Goal: Obtain resource: Obtain resource

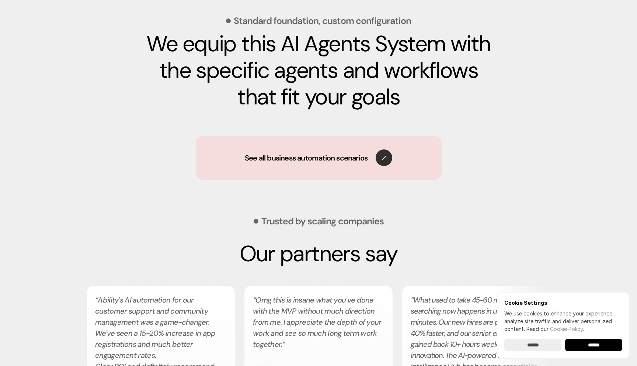
scroll to position [1111, 0]
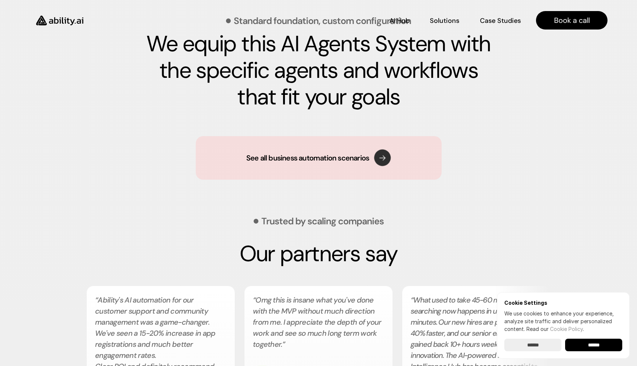
click at [384, 161] on use at bounding box center [383, 158] width 24 height 24
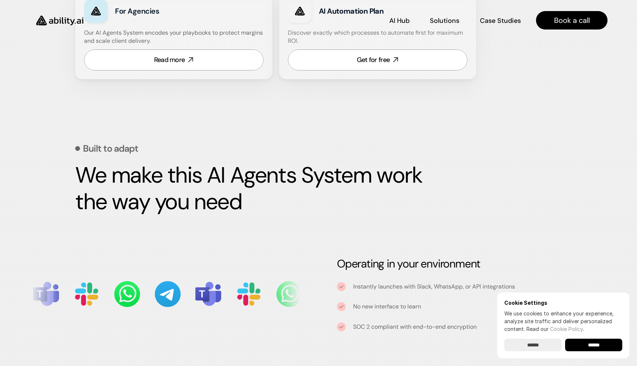
scroll to position [613, 0]
click at [449, 19] on p "Solutions" at bounding box center [445, 19] width 28 height 9
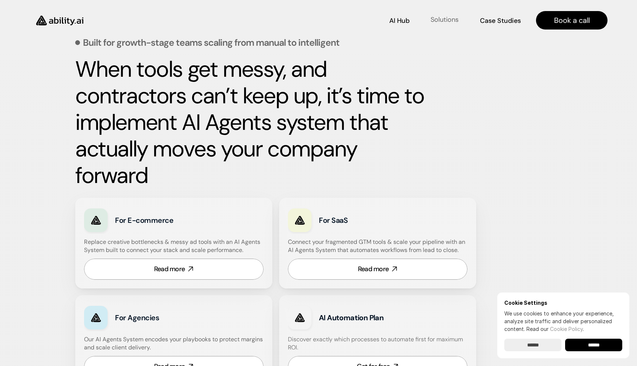
scroll to position [306, 0]
click at [392, 21] on p "AI Hub" at bounding box center [400, 19] width 20 height 9
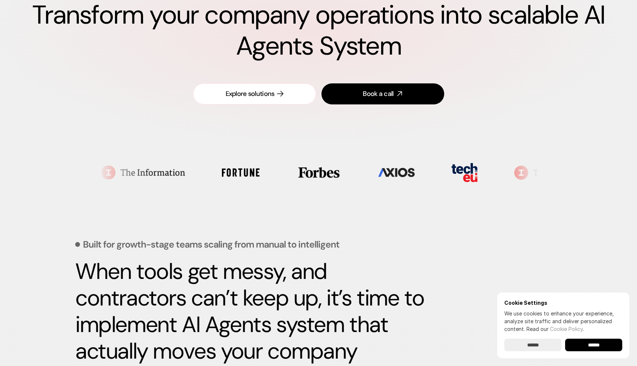
click at [292, 91] on link "Explore solutions" at bounding box center [254, 93] width 123 height 21
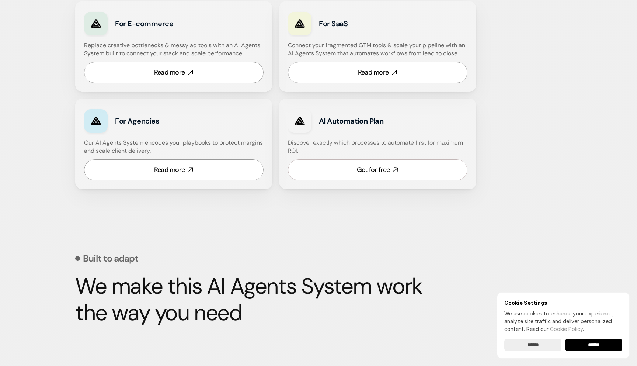
scroll to position [503, 0]
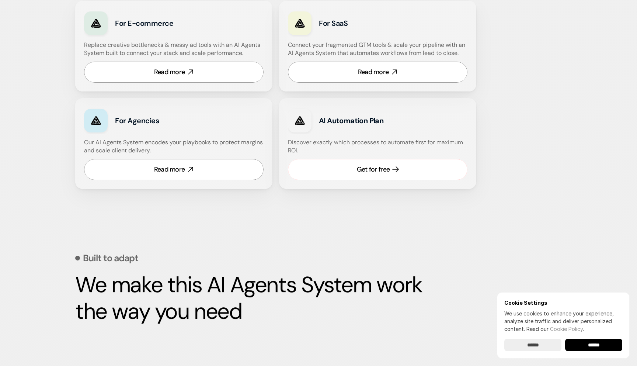
click at [371, 171] on div "Get for free" at bounding box center [373, 169] width 33 height 9
